Goal: Task Accomplishment & Management: Complete application form

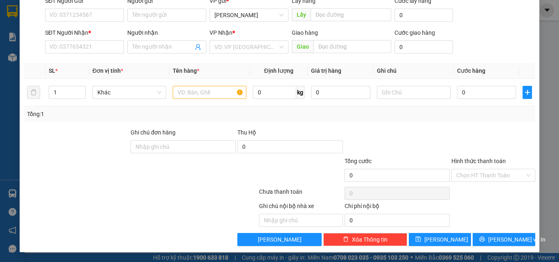
scroll to position [54, 0]
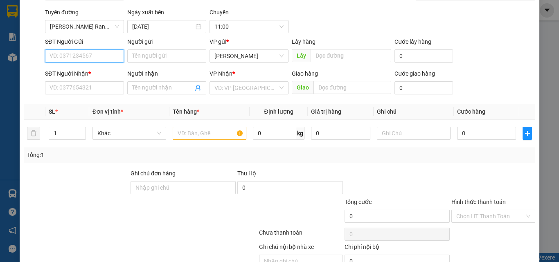
click at [92, 56] on input "SĐT Người Gửi" at bounding box center [84, 55] width 79 height 13
type input "0911722996"
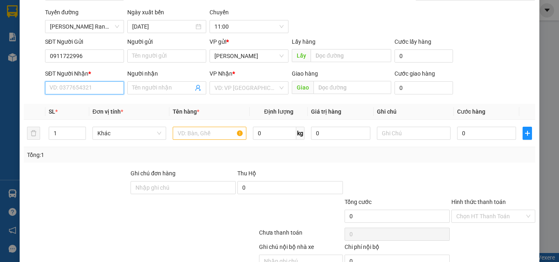
click at [80, 89] on input "SĐT Người Nhận *" at bounding box center [84, 87] width 79 height 13
type input "0911722996"
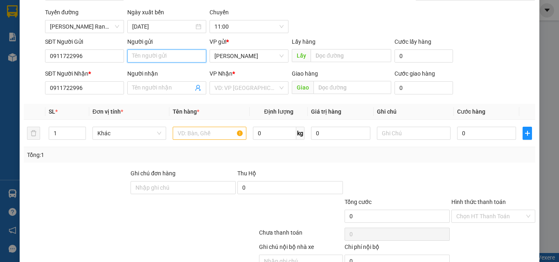
click at [180, 55] on input "Người gửi" at bounding box center [166, 55] width 79 height 13
type input "long may chem"
click at [143, 82] on span at bounding box center [166, 87] width 79 height 13
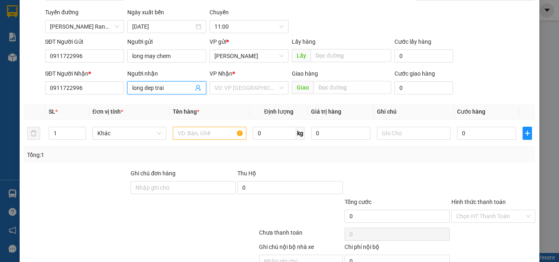
scroll to position [95, 0]
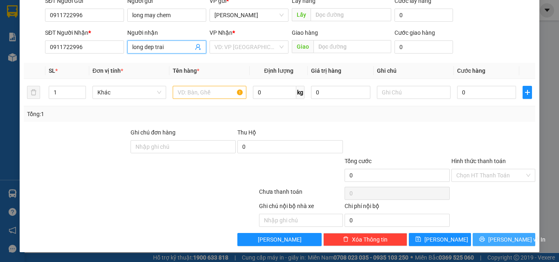
type input "long dep trai"
click at [493, 237] on span "[PERSON_NAME] và In" at bounding box center [516, 239] width 57 height 9
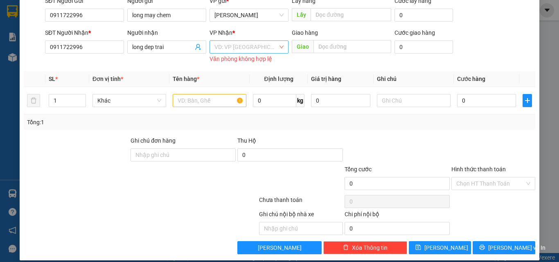
click at [230, 48] on input "search" at bounding box center [245, 47] width 63 height 12
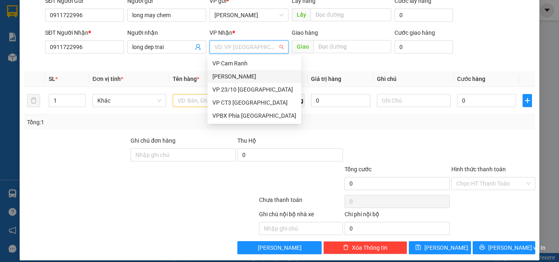
click at [238, 74] on div "[PERSON_NAME]" at bounding box center [254, 76] width 84 height 9
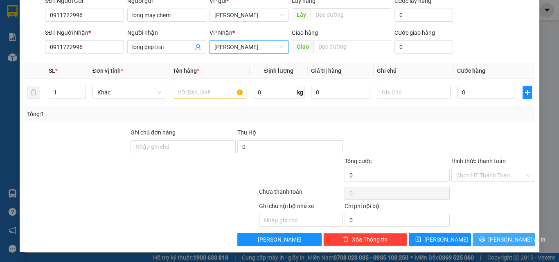
click at [490, 240] on button "[PERSON_NAME] và In" at bounding box center [503, 239] width 63 height 13
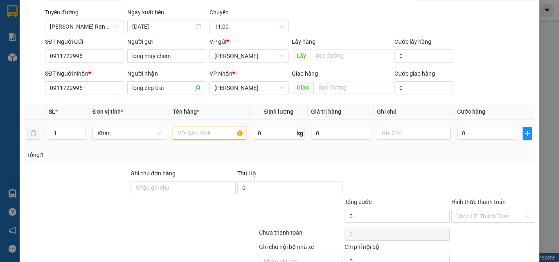
click at [199, 136] on input "text" at bounding box center [210, 133] width 74 height 13
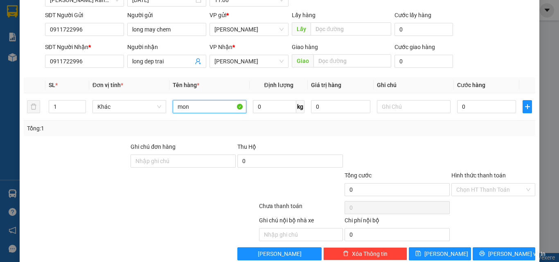
scroll to position [95, 0]
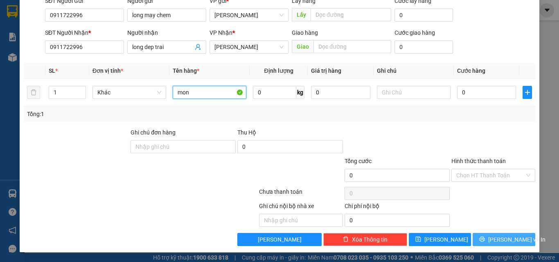
type input "mon"
click at [480, 237] on button "[PERSON_NAME] và In" at bounding box center [503, 239] width 63 height 13
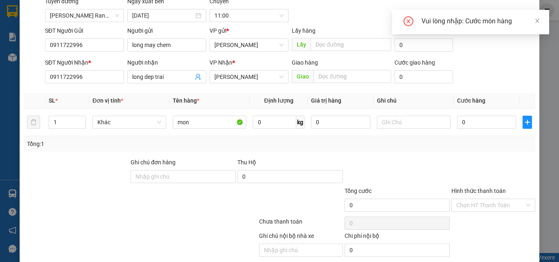
scroll to position [54, 0]
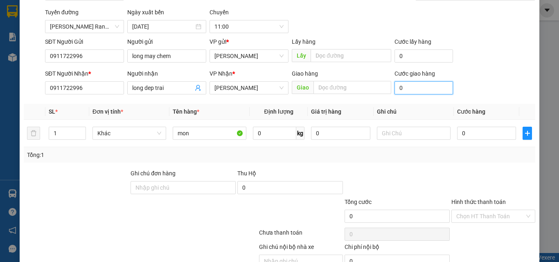
click at [403, 88] on input "0" at bounding box center [423, 87] width 58 height 13
type input "2"
type input "20"
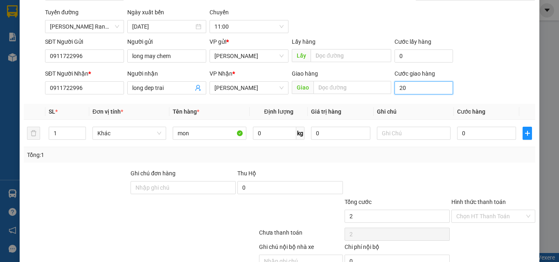
type input "20"
type input "200"
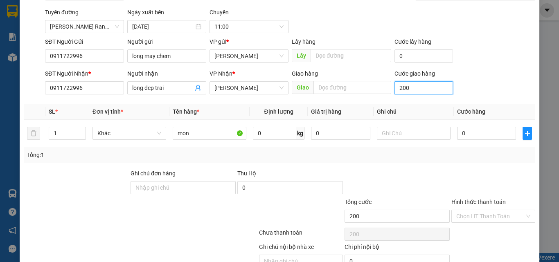
type input "2.000"
type input "20.000"
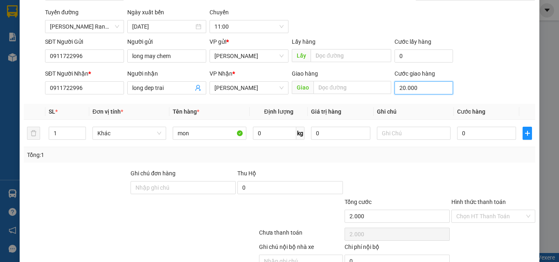
type input "20.000"
type input "200.000"
type input "20.000"
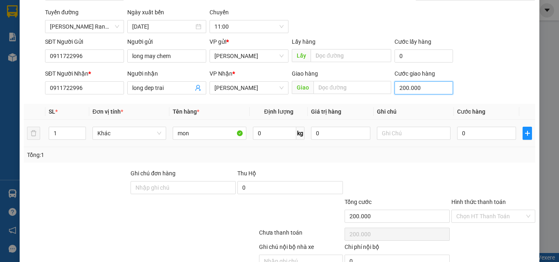
type input "20.000"
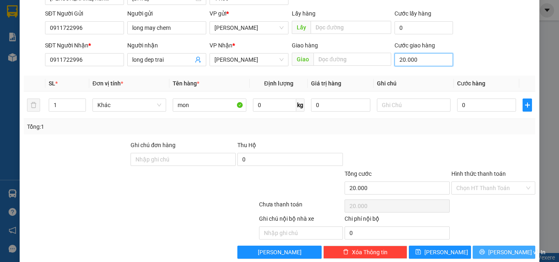
scroll to position [95, 0]
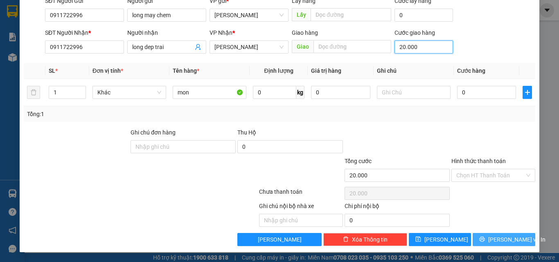
type input "20.000"
click at [493, 239] on span "[PERSON_NAME] và In" at bounding box center [516, 239] width 57 height 9
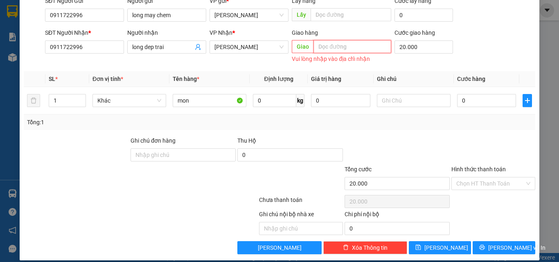
click at [327, 45] on input "text" at bounding box center [352, 46] width 78 height 13
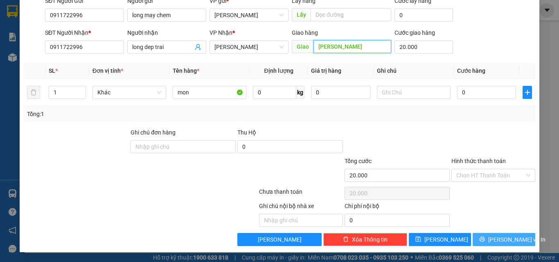
type input "[PERSON_NAME]"
click at [483, 238] on icon "printer" at bounding box center [481, 239] width 5 height 5
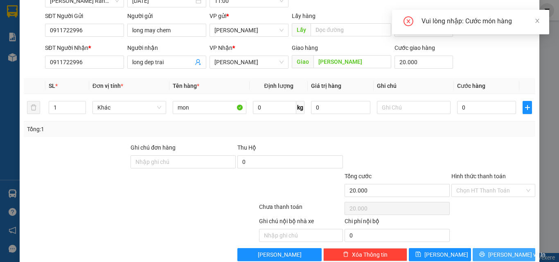
scroll to position [54, 0]
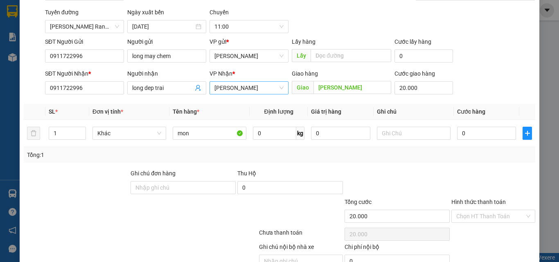
click at [246, 90] on span "[PERSON_NAME]" at bounding box center [248, 88] width 69 height 12
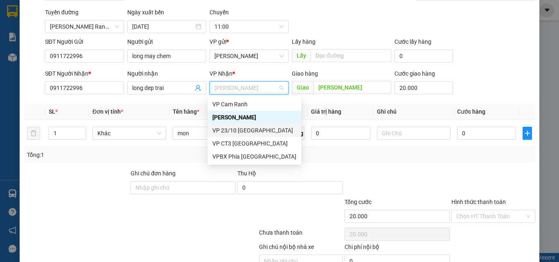
click at [241, 128] on div "VP 23/10 [GEOGRAPHIC_DATA]" at bounding box center [254, 130] width 84 height 9
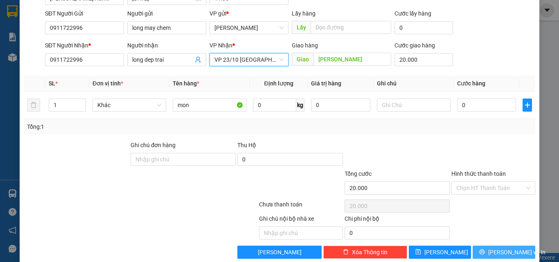
scroll to position [95, 0]
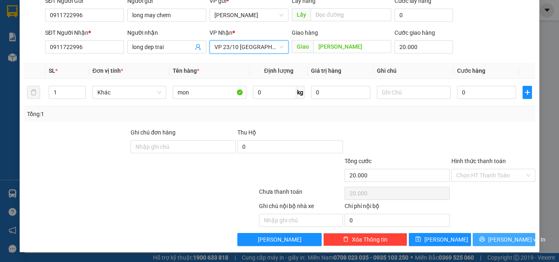
click at [490, 236] on button "[PERSON_NAME] và In" at bounding box center [503, 239] width 63 height 13
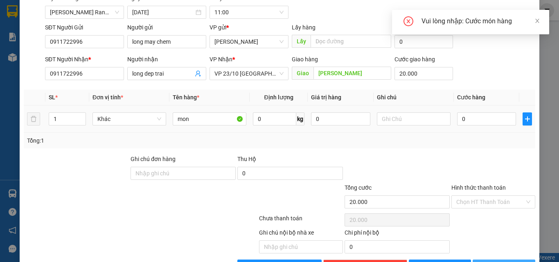
scroll to position [54, 0]
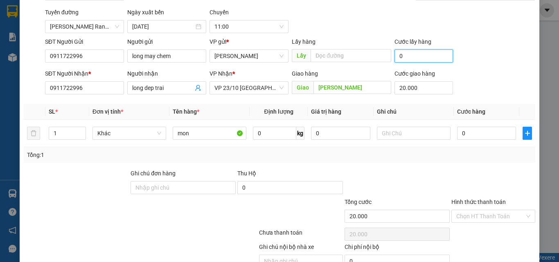
click at [410, 55] on input "0" at bounding box center [423, 55] width 58 height 13
type input "2"
type input "20.002"
type input "20"
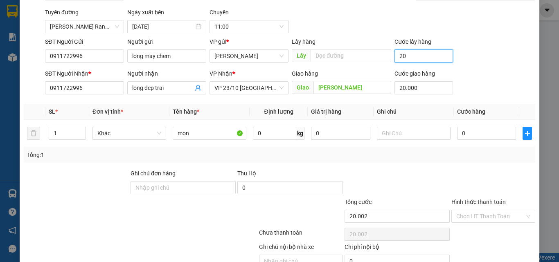
type input "20.020"
type input "200"
type input "20.200"
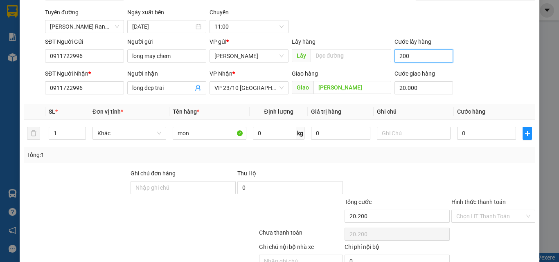
type input "2.000"
type input "22.000"
type input "20.000"
type input "40.000"
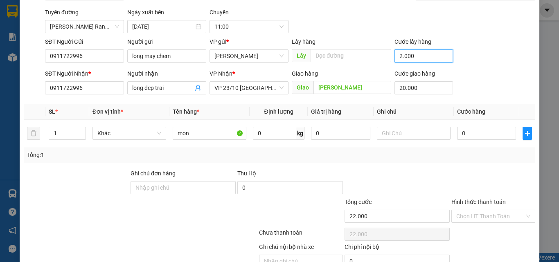
type input "40.000"
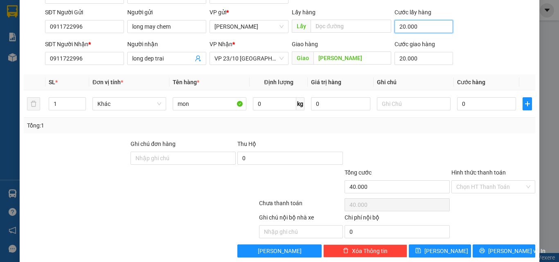
scroll to position [95, 0]
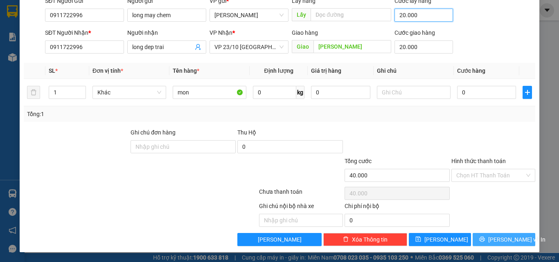
type input "20.000"
click at [517, 236] on button "[PERSON_NAME] và In" at bounding box center [503, 239] width 63 height 13
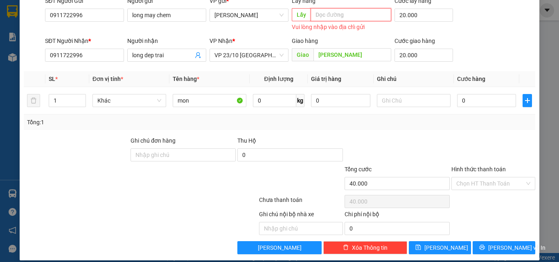
click at [342, 17] on input "text" at bounding box center [350, 14] width 81 height 13
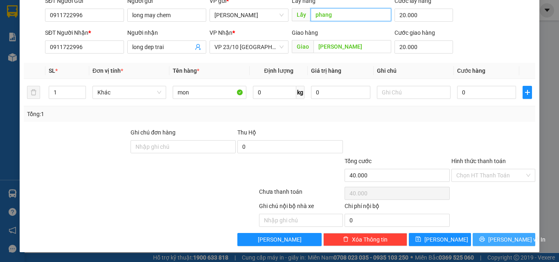
type input "phang"
click at [508, 236] on span "[PERSON_NAME] và In" at bounding box center [516, 239] width 57 height 9
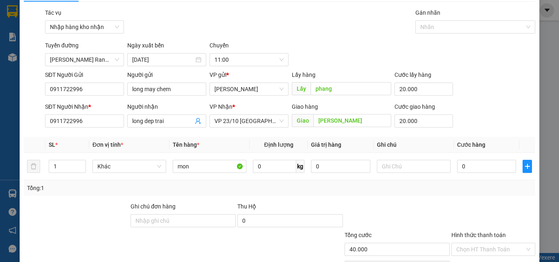
scroll to position [13, 0]
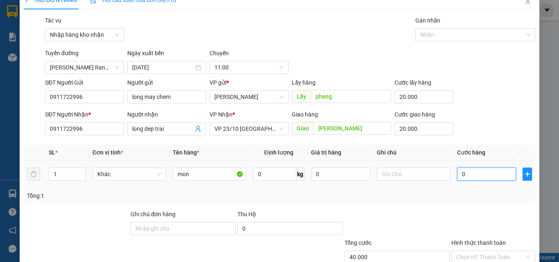
click at [478, 175] on input "0" at bounding box center [486, 174] width 59 height 13
type input "3"
type input "40.003"
type input "30"
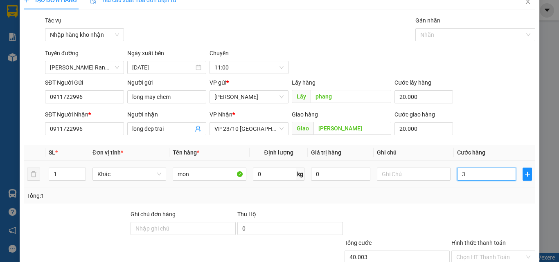
type input "40.030"
type input "300"
type input "40.300"
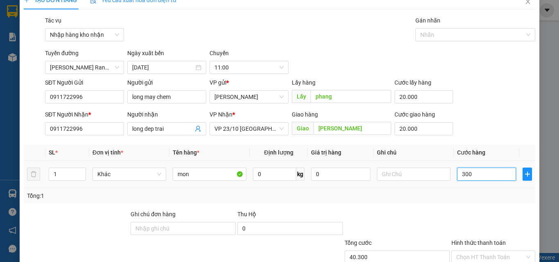
type input "3.000"
type input "43.000"
type input "300"
type input "40.300"
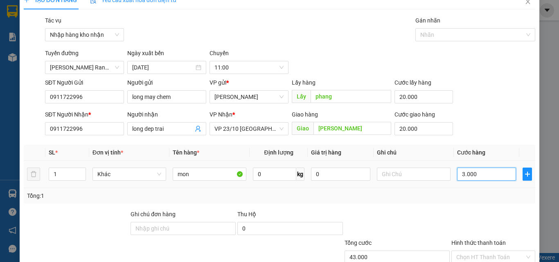
type input "40.300"
type input "30"
type input "40.030"
type input "3"
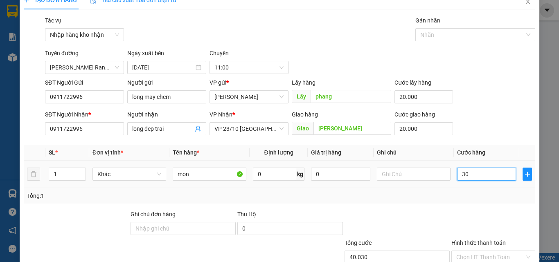
type input "40.003"
type input "0"
type input "40.000"
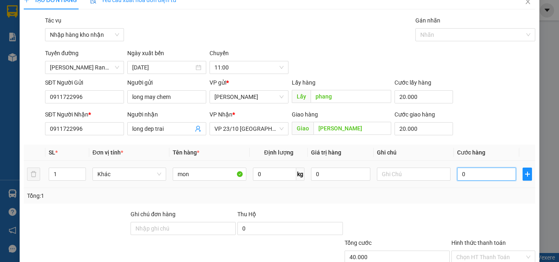
type input "02"
type input "40.002"
type input "020"
type input "40.020"
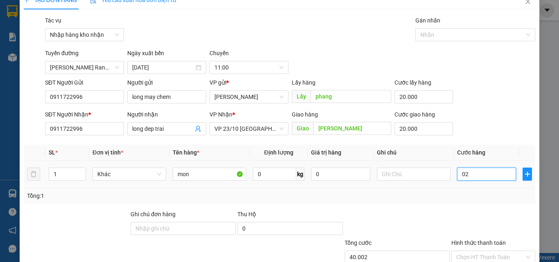
type input "40.020"
type input "0.200"
type input "40.200"
type input "02.000"
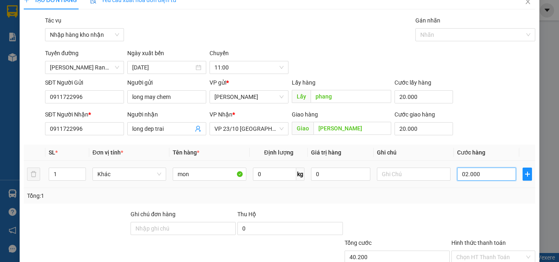
type input "42.000"
type input "0.200"
type input "40.200"
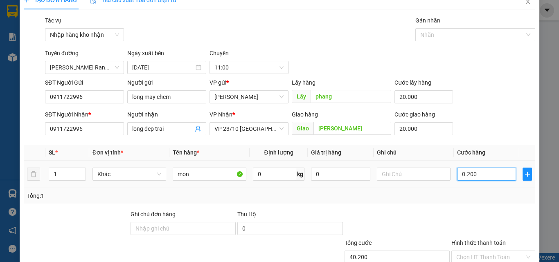
type input "020"
type input "40.020"
type input "02"
type input "40.002"
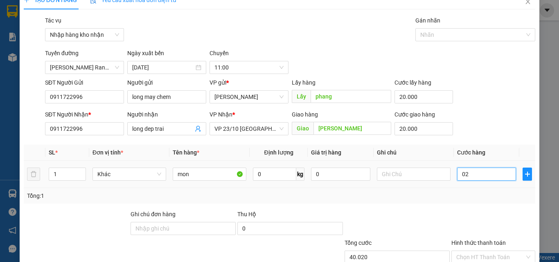
type input "40.002"
type input "0"
type input "40.000"
type input "02"
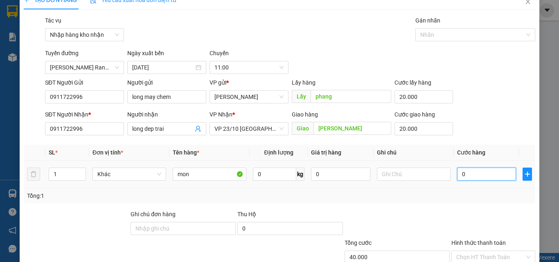
type input "40.002"
type input "020"
type input "40.020"
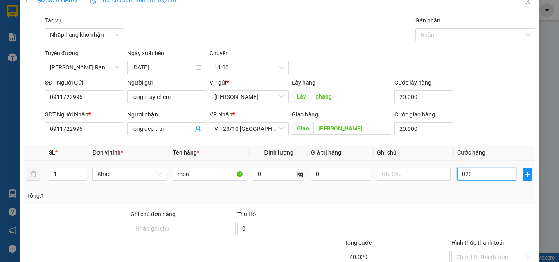
type input "0.200"
type input "40.200"
type input "02.000"
type input "42.000"
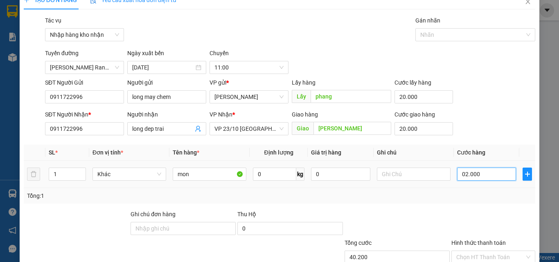
type input "42.000"
type input "020.000"
type input "60.000"
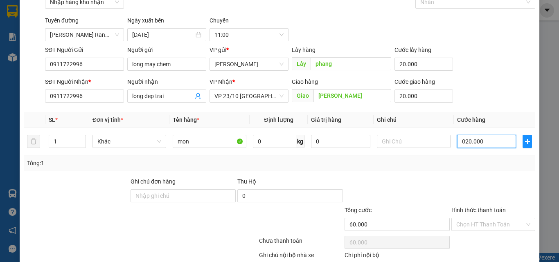
scroll to position [95, 0]
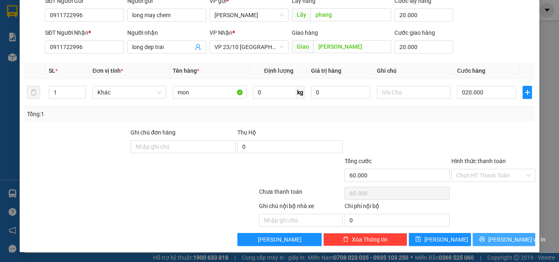
type input "20.000"
click at [505, 242] on span "[PERSON_NAME] và In" at bounding box center [516, 239] width 57 height 9
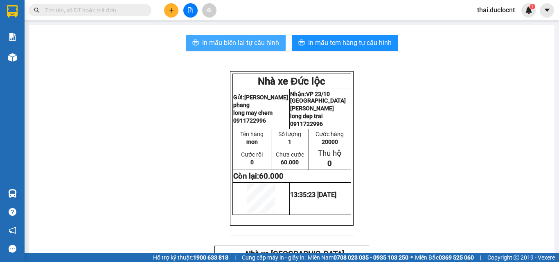
click at [249, 41] on span "In mẫu biên lai tự cấu hình" at bounding box center [240, 43] width 77 height 10
